Goal: Communication & Community: Answer question/provide support

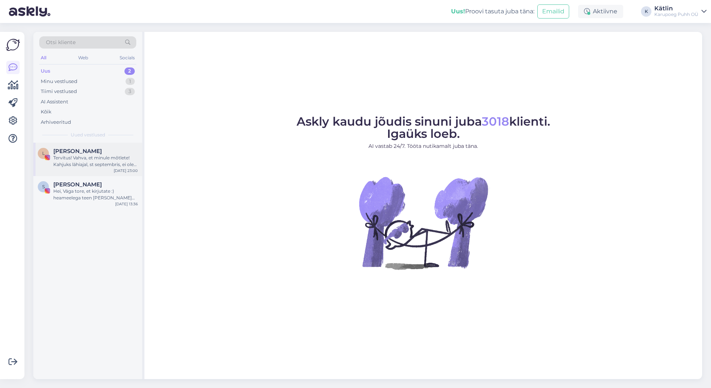
click at [77, 155] on div "Tervitus! Vahva, et minule mõtlete! Kahjuks lähiajal, st septembris, ei ole koo…" at bounding box center [95, 160] width 84 height 13
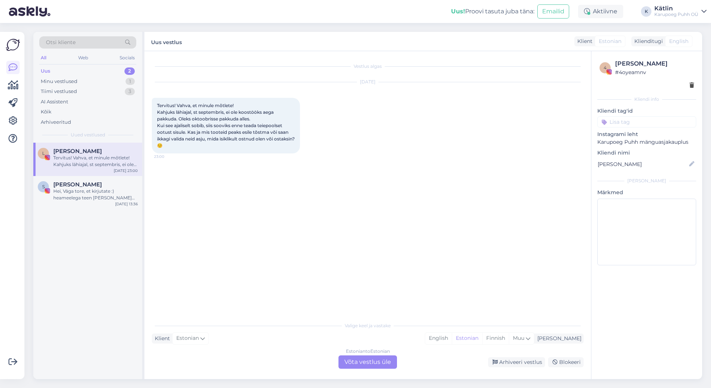
click at [53, 73] on div "Uus 2" at bounding box center [87, 71] width 97 height 10
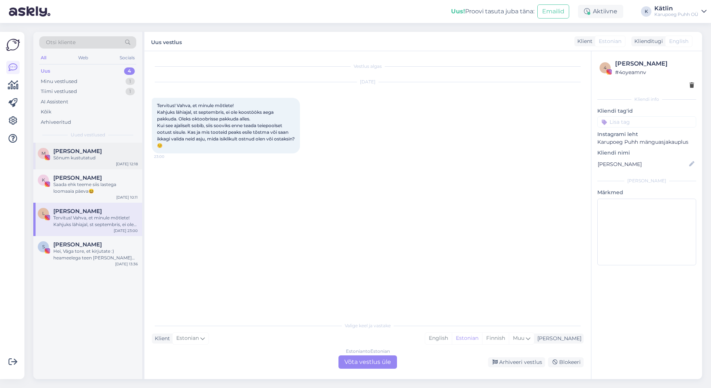
click at [102, 154] on span "[PERSON_NAME]" at bounding box center [77, 151] width 49 height 7
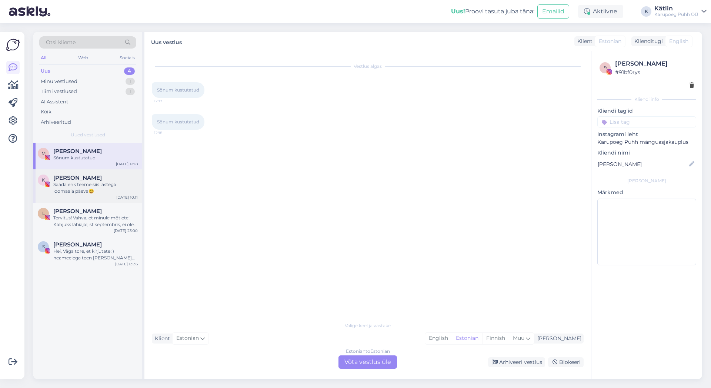
click at [104, 187] on div "Saada ehk teeme siis lastega loomaaia päeva😆" at bounding box center [95, 187] width 84 height 13
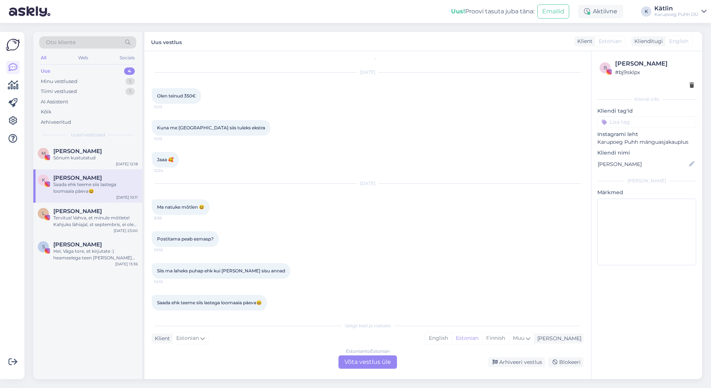
scroll to position [17, 0]
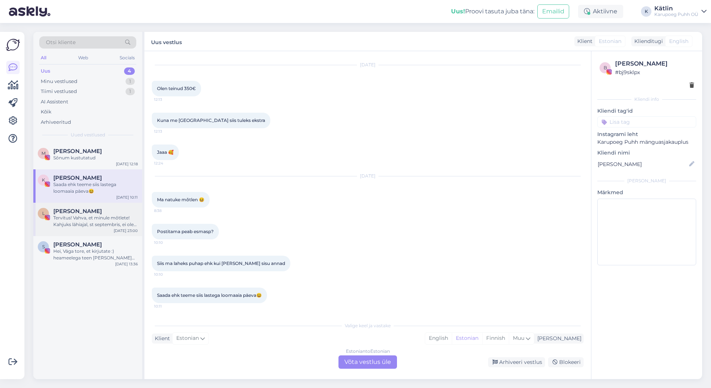
click at [78, 219] on div "Tervitus! Vahva, et minule mõtlete! Kahjuks lähiajal, st septembris, ei ole koo…" at bounding box center [95, 220] width 84 height 13
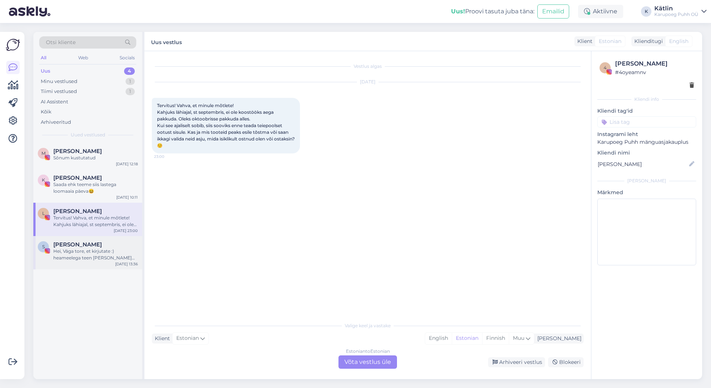
click at [91, 257] on div "Hei, Väga tore, et kirjutate :) heameelega teen [PERSON_NAME] koostööd. Hetkel …" at bounding box center [95, 254] width 84 height 13
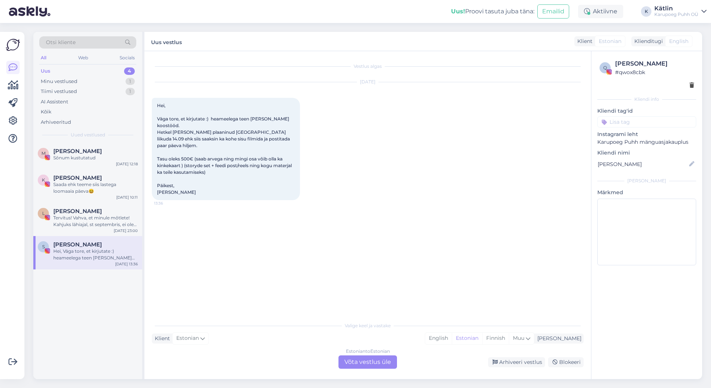
click at [79, 256] on div "Hei, Väga tore, et kirjutate :) heameelega teen [PERSON_NAME] koostööd. Hetkel …" at bounding box center [95, 254] width 84 height 13
click at [84, 223] on div "Tervitus! Vahva, et minule mõtlete! Kahjuks lähiajal, st septembris, ei ole koo…" at bounding box center [95, 220] width 84 height 13
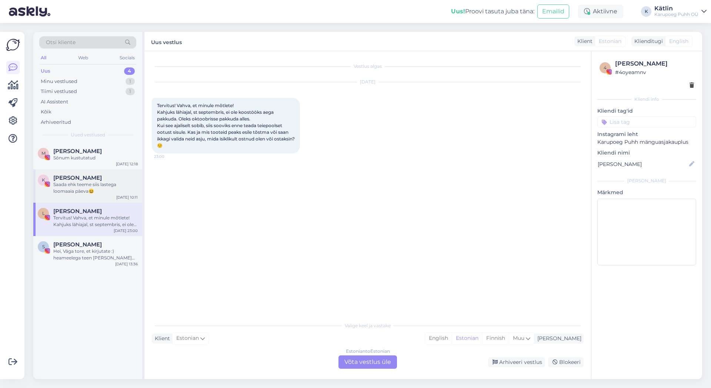
click at [85, 195] on div "K [PERSON_NAME] ehk teeme siis lastega loomaaia päeva😆 [DATE] 10:11" at bounding box center [87, 185] width 109 height 33
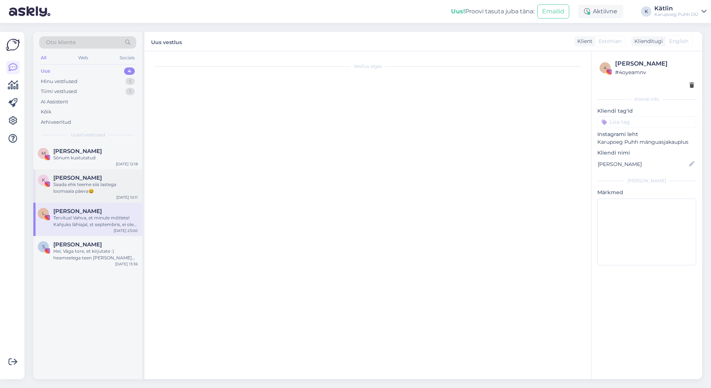
scroll to position [17, 0]
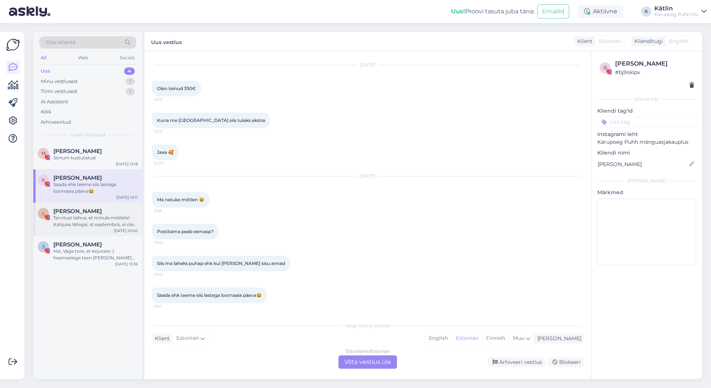
click at [83, 214] on span "[PERSON_NAME]" at bounding box center [77, 211] width 49 height 7
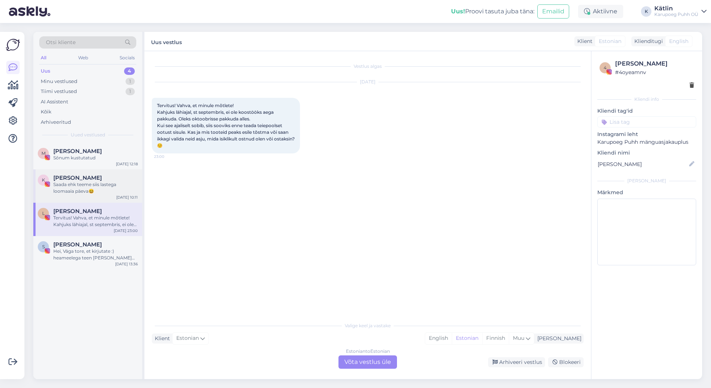
click at [101, 187] on div "Saada ehk teeme siis lastega loomaaia päeva😆" at bounding box center [95, 187] width 84 height 13
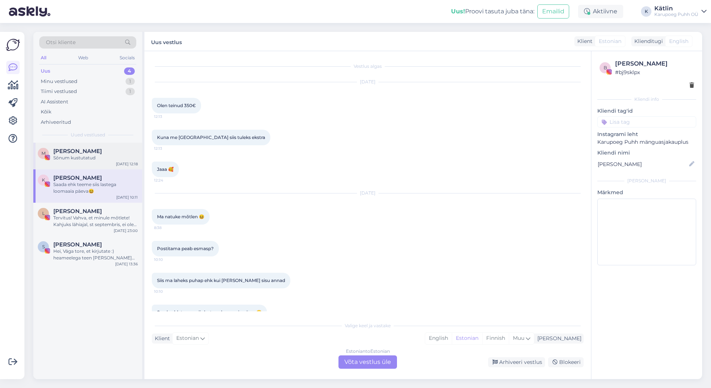
click at [80, 156] on div "Sõnum kustutatud" at bounding box center [95, 157] width 84 height 7
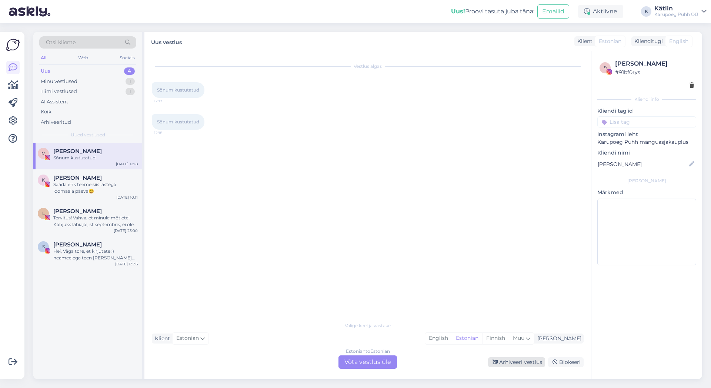
click at [507, 361] on div "Arhiveeri vestlus" at bounding box center [516, 362] width 57 height 10
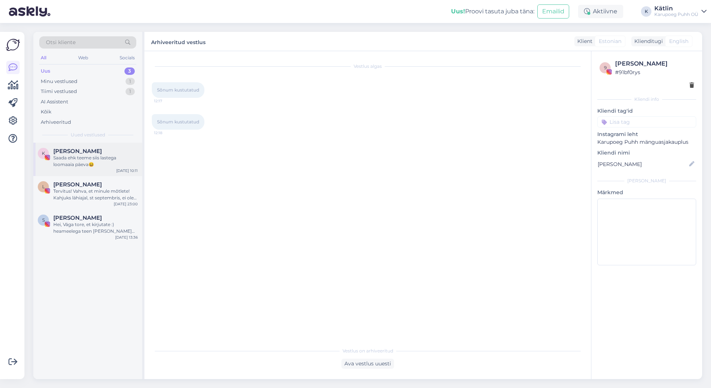
click at [96, 162] on div "Saada ehk teeme siis lastega loomaaia päeva😆" at bounding box center [95, 160] width 84 height 13
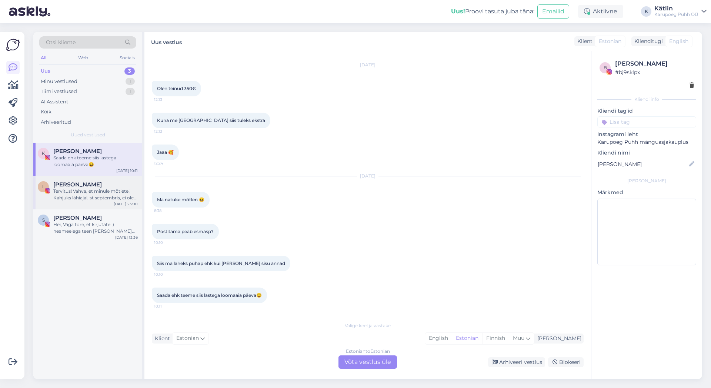
click at [97, 189] on div "Tervitus! Vahva, et minule mõtlete! Kahjuks lähiajal, st septembris, ei ole koo…" at bounding box center [95, 194] width 84 height 13
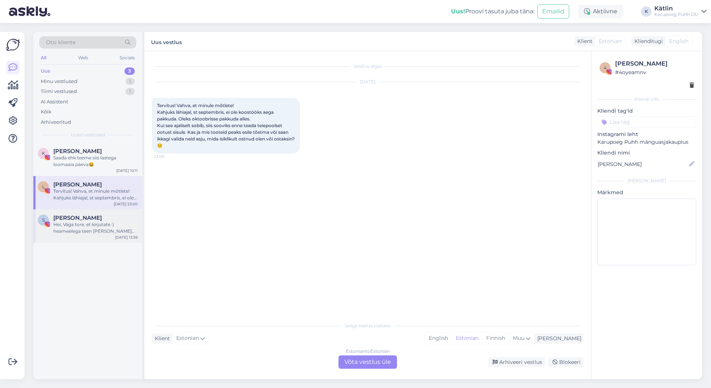
click at [97, 227] on div "Hei, Väga tore, et kirjutate :) heameelega teen [PERSON_NAME] koostööd. Hetkel …" at bounding box center [95, 227] width 84 height 13
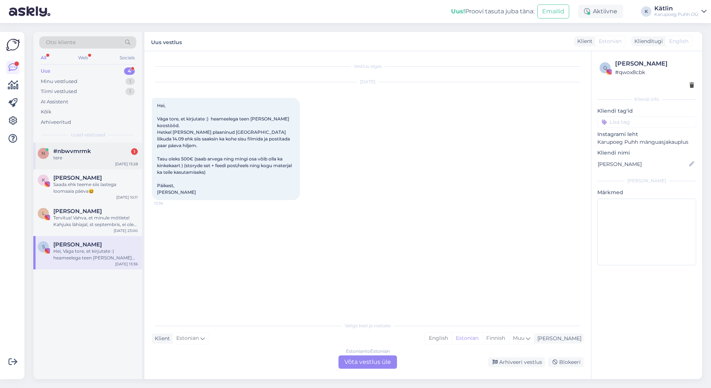
click at [76, 152] on span "#nbwvmrmk" at bounding box center [72, 151] width 38 height 7
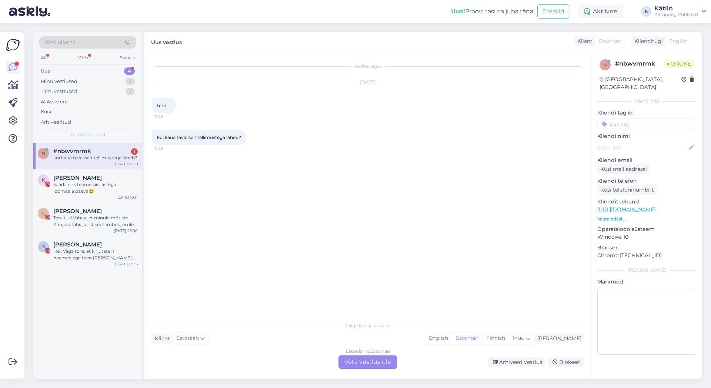
click at [376, 361] on div "Estonian to Estonian Võta vestlus üle" at bounding box center [367, 361] width 59 height 13
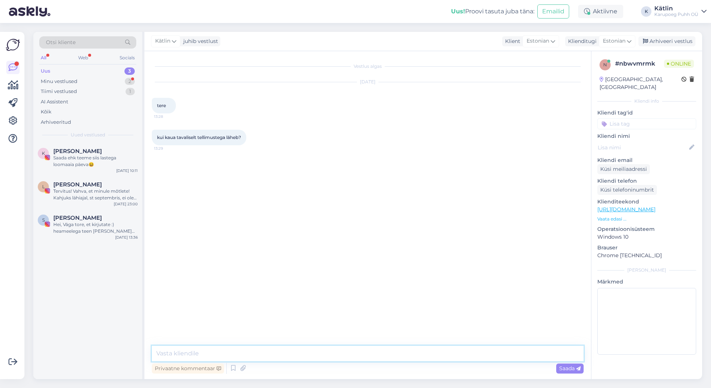
click at [274, 353] on textarea at bounding box center [368, 354] width 432 height 16
type textarea "Tere!"
type textarea "Kuidas tellimuse number on?"
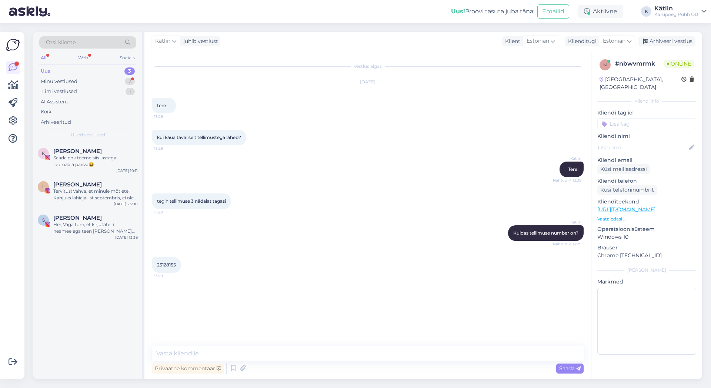
click at [164, 264] on span "25128155" at bounding box center [166, 265] width 19 height 6
copy span "25128155"
click at [233, 353] on textarea at bounding box center [368, 354] width 432 height 16
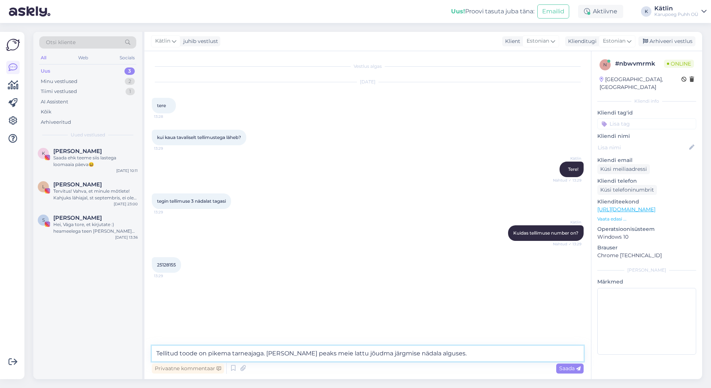
click at [263, 355] on textarea "Tellitud toode on pikema tarneajaga. [PERSON_NAME] peaks meie lattu jõudma järg…" at bounding box center [368, 354] width 432 height 16
type textarea "Tellitud toode on pikema tarneajaga, kuid hetkel tundub, et saadetis hilineb. […"
click at [568, 368] on span "Saada" at bounding box center [569, 368] width 21 height 7
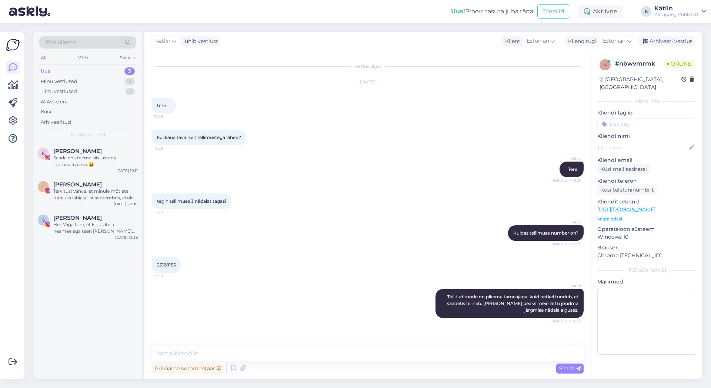
scroll to position [19, 0]
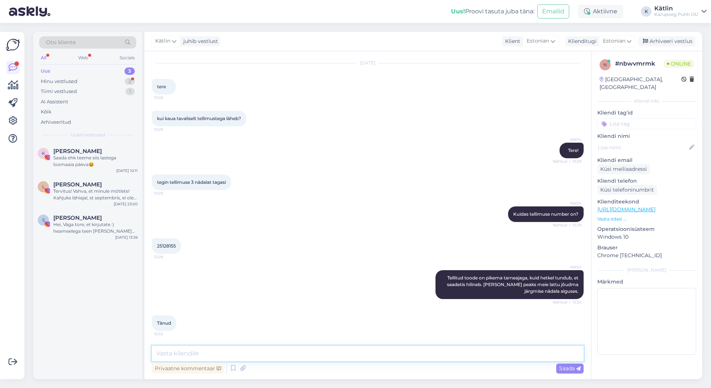
click at [277, 351] on textarea at bounding box center [368, 354] width 432 height 16
type textarea "Palun :)"
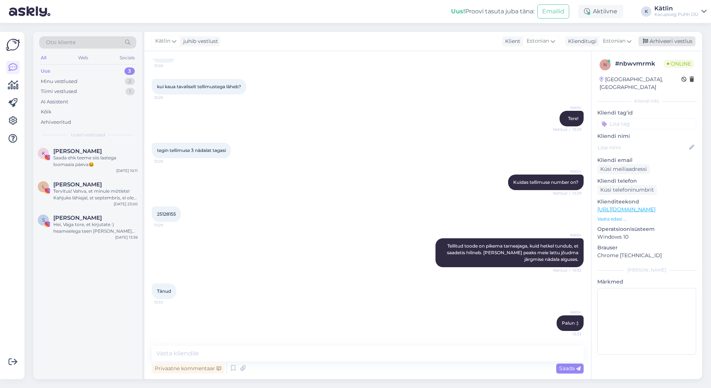
click at [673, 43] on div "Arhiveeri vestlus" at bounding box center [666, 41] width 57 height 10
